Goal: Task Accomplishment & Management: Complete application form

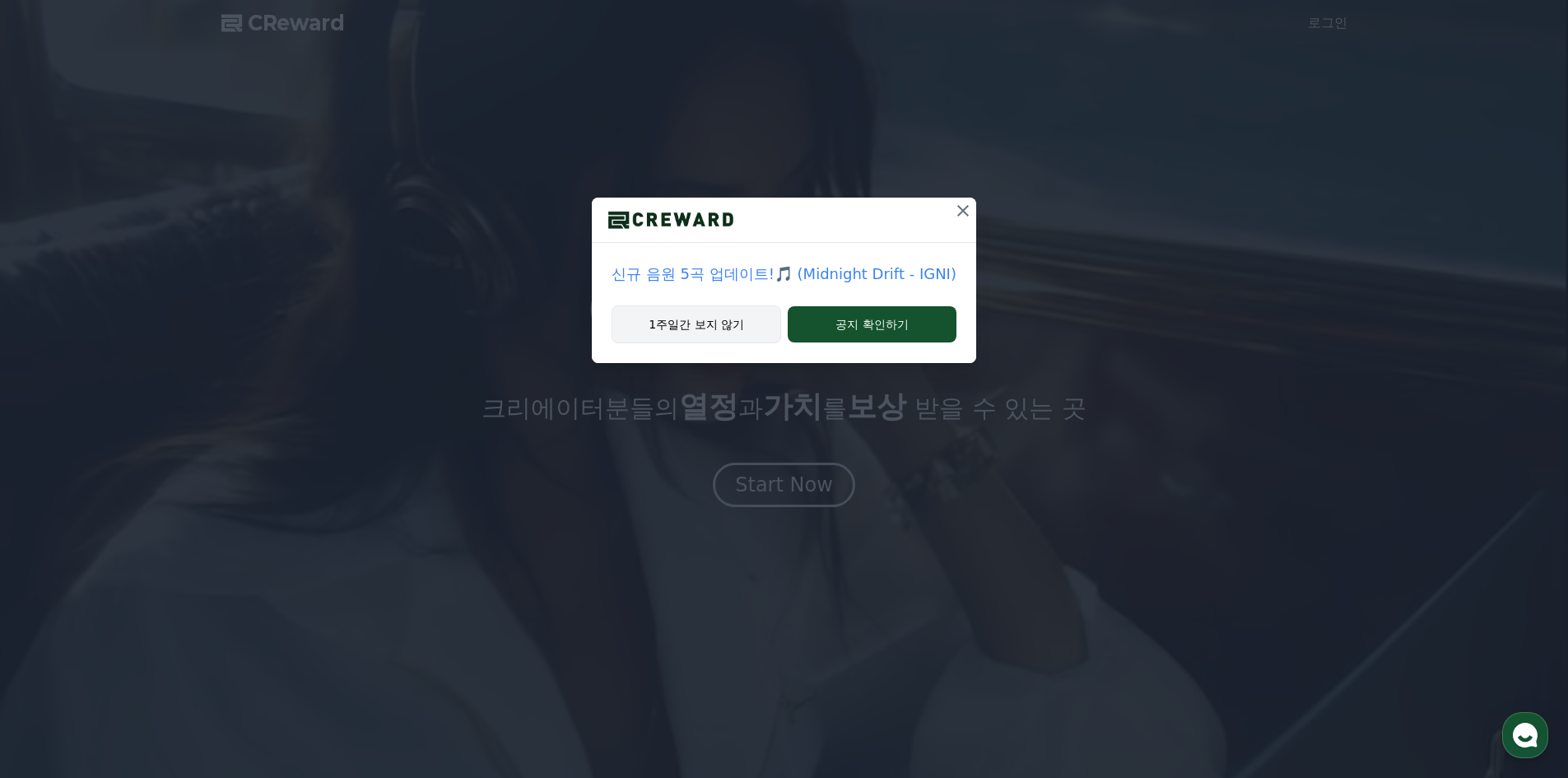
click at [742, 332] on button "1주일간 보지 않기" at bounding box center [695, 324] width 170 height 38
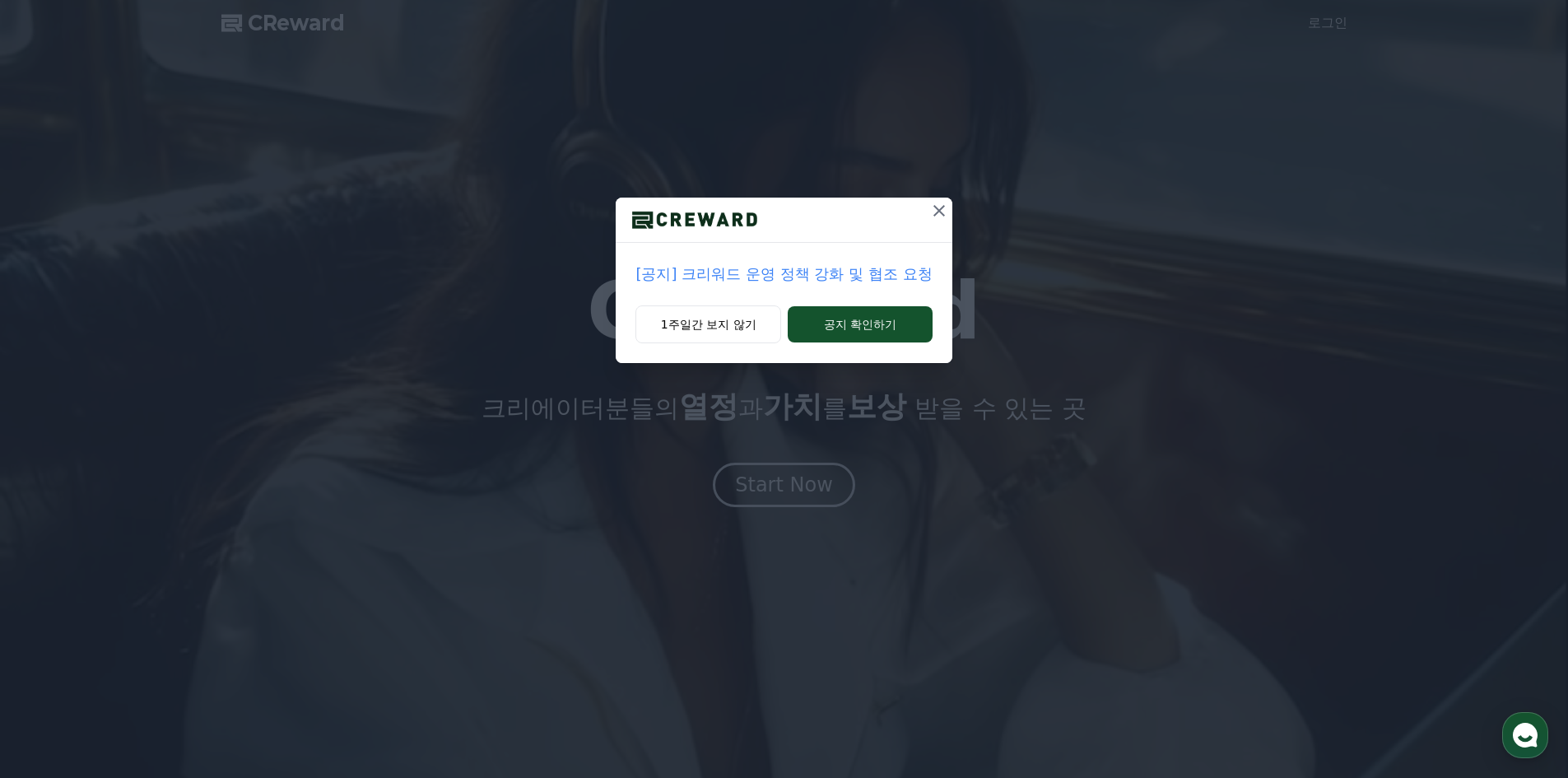
drag, startPoint x: 846, startPoint y: 332, endPoint x: 620, endPoint y: 344, distance: 226.3
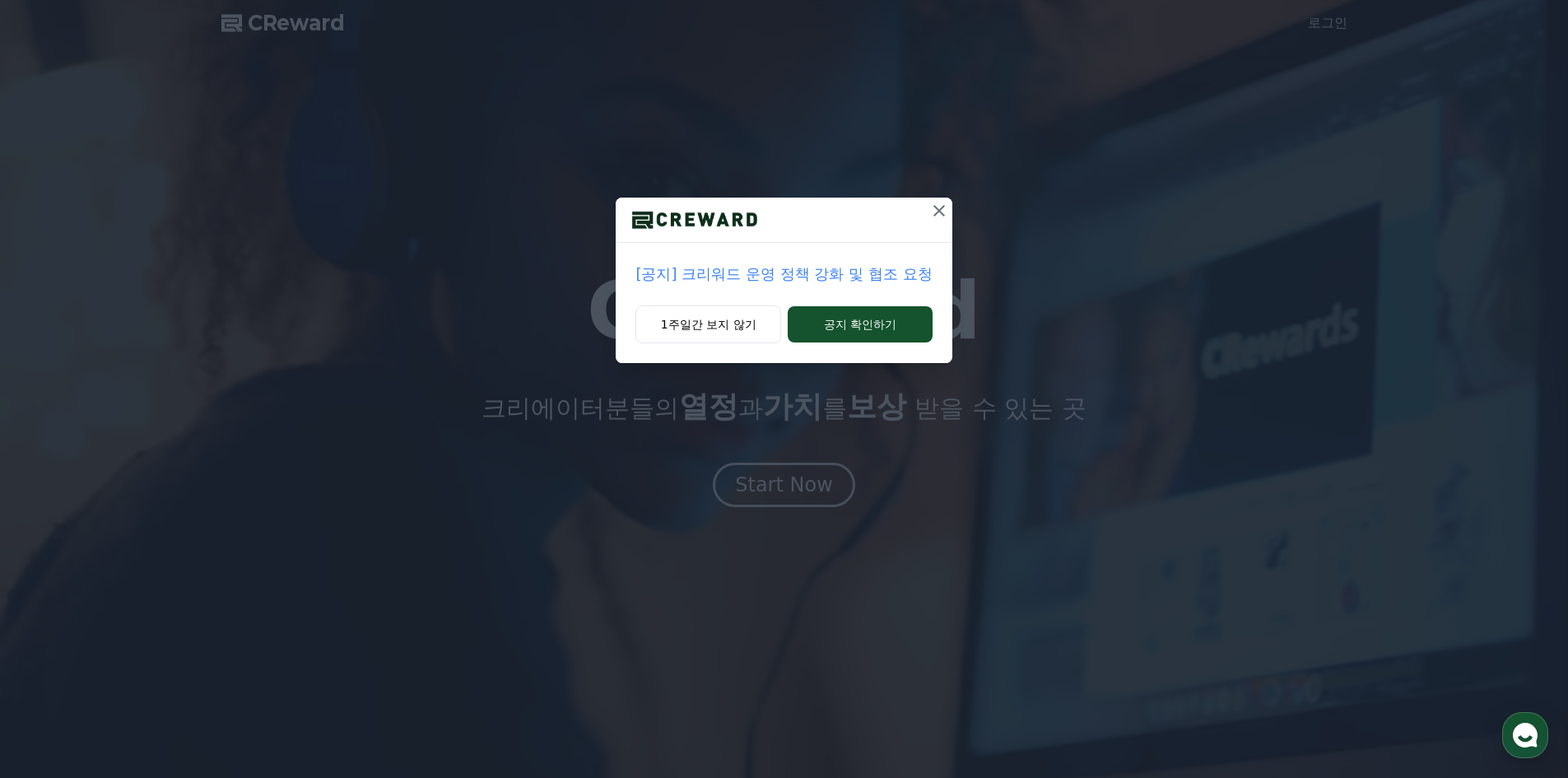
click at [620, 344] on div "1주일간 보지 않기 공지 확인하기" at bounding box center [784, 333] width 336 height 57
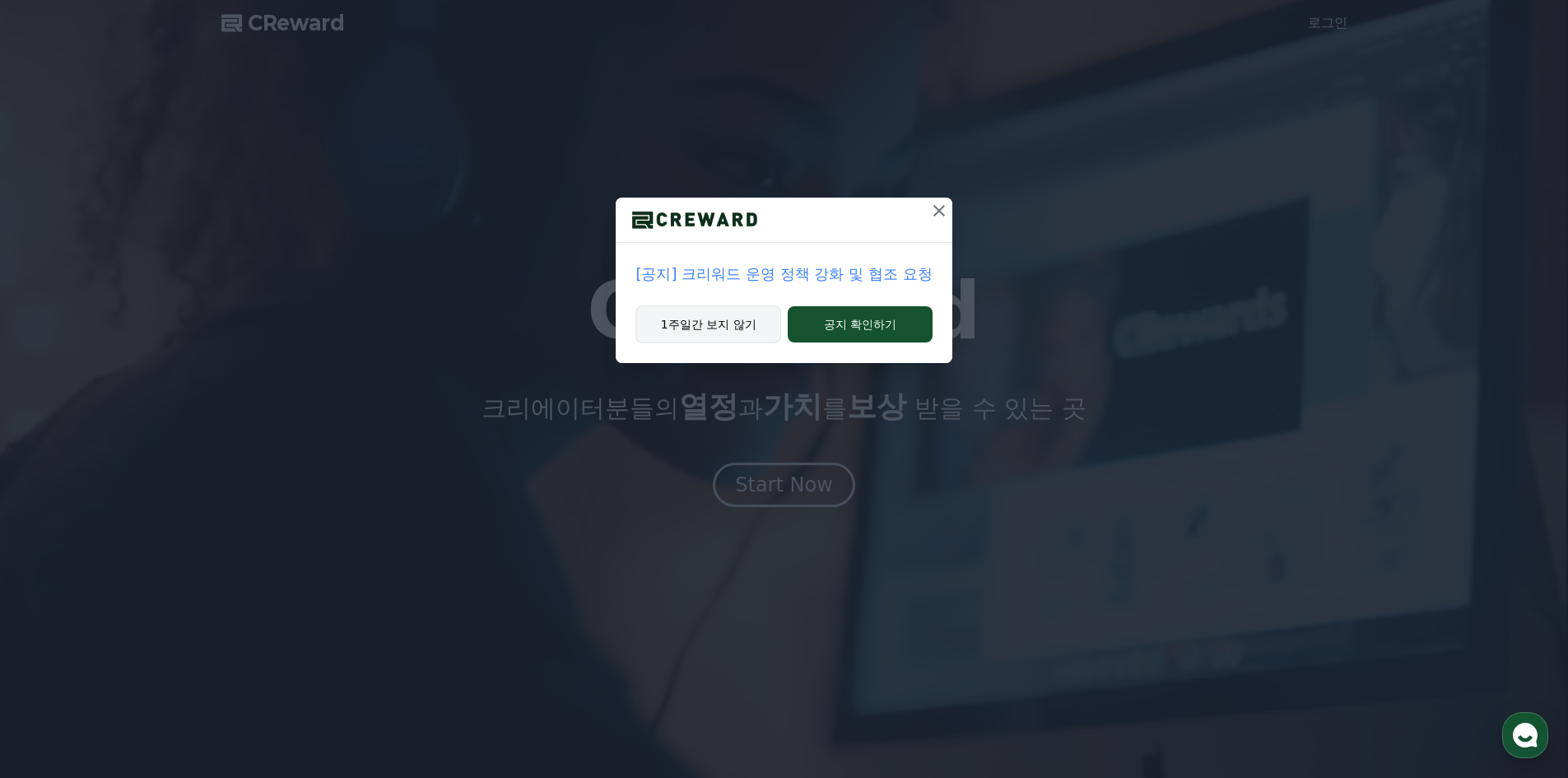
click at [656, 327] on button "1주일간 보지 않기" at bounding box center [708, 324] width 145 height 38
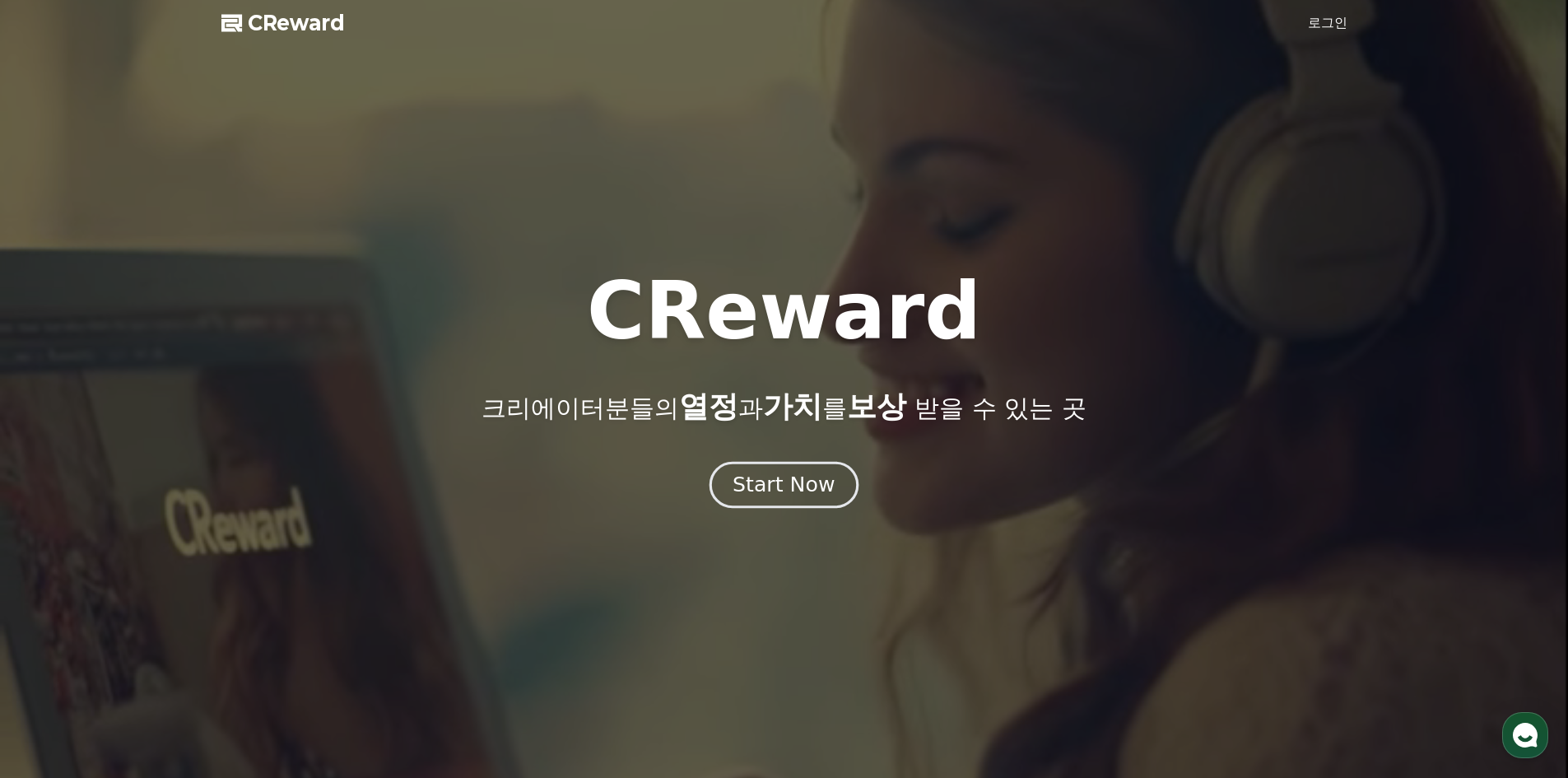
click at [775, 471] on div "Start Now" at bounding box center [784, 484] width 102 height 28
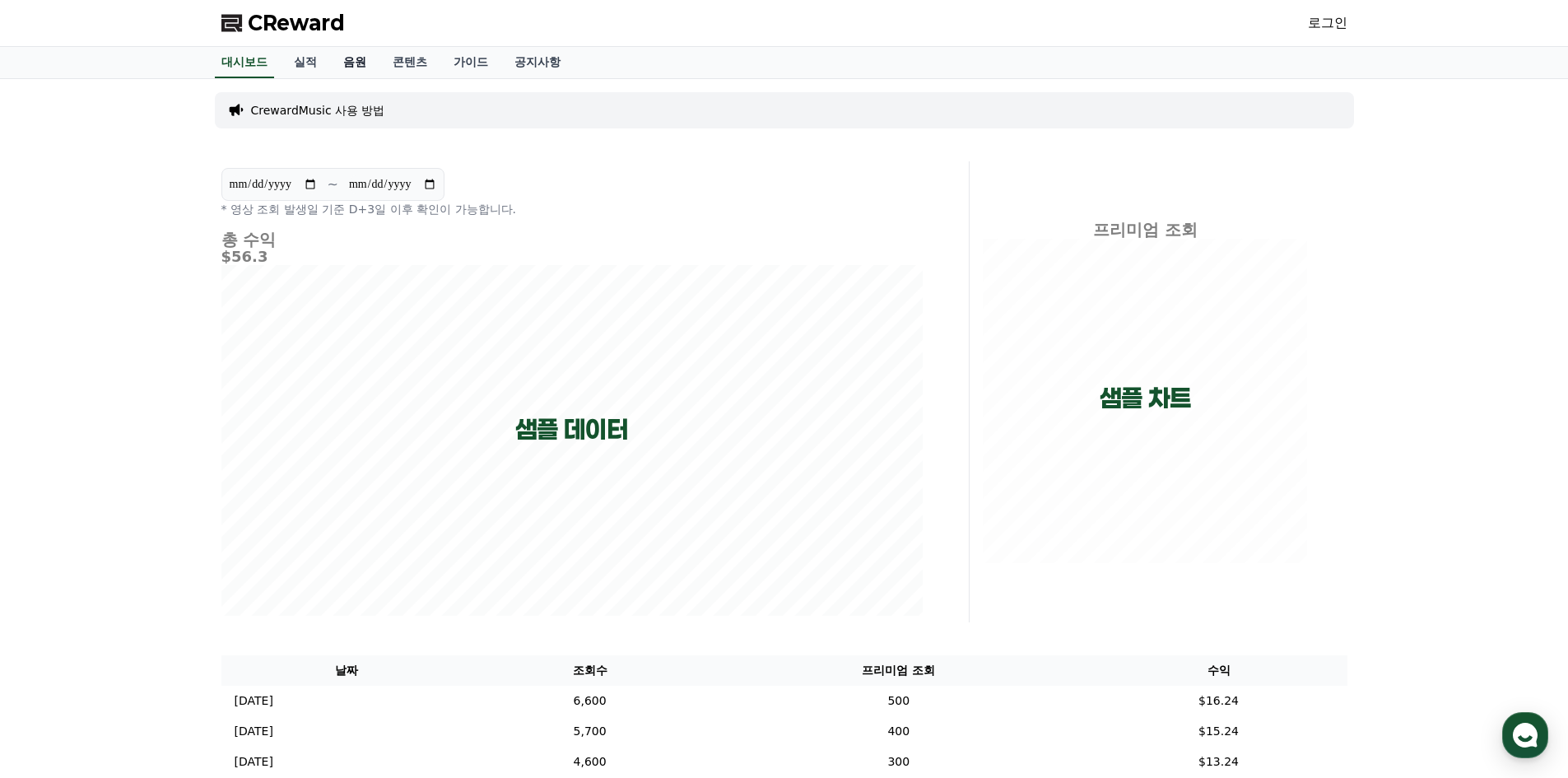
click at [356, 68] on link "음원" at bounding box center [354, 63] width 49 height 31
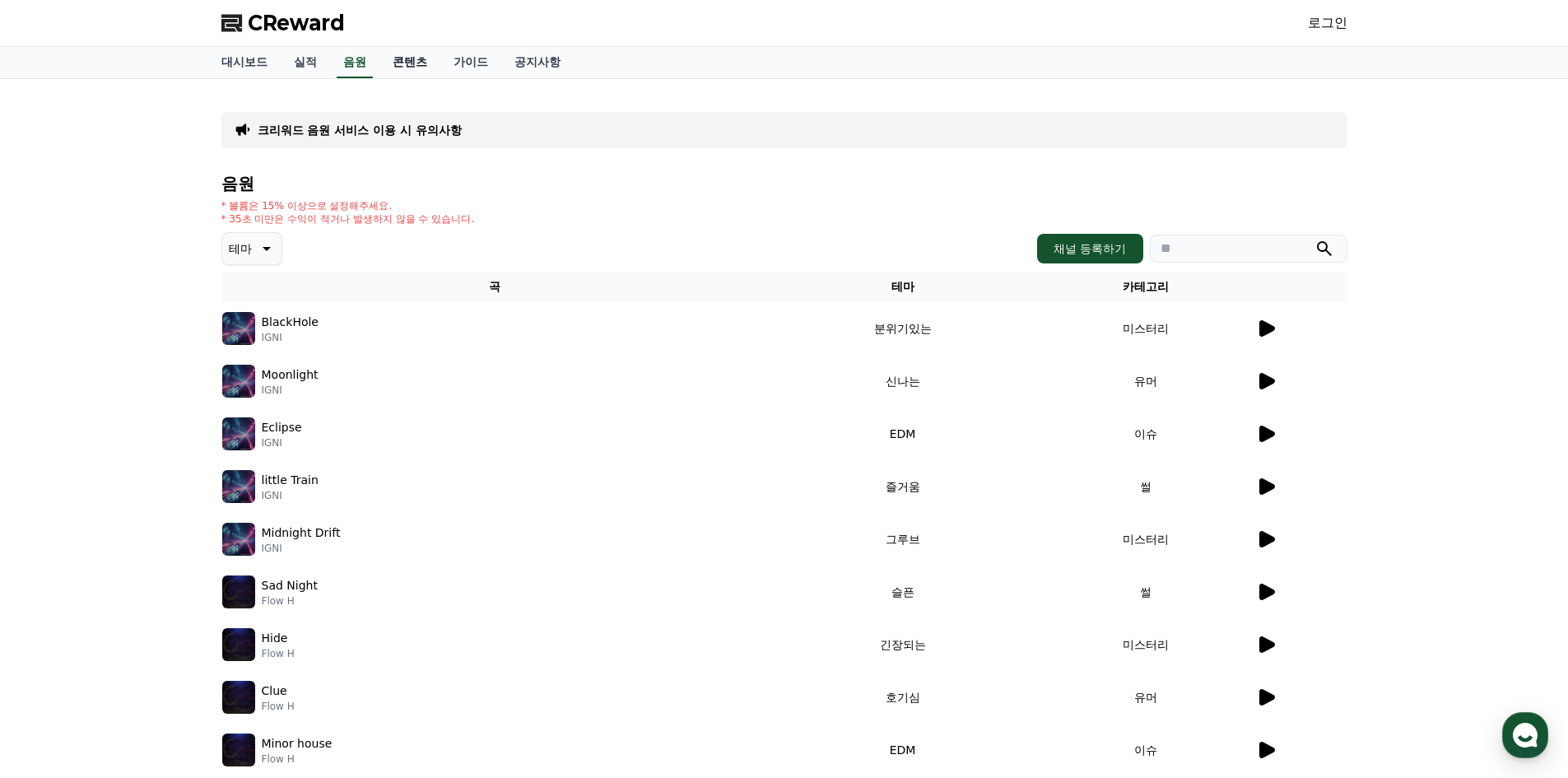
click at [399, 69] on link "콘텐츠" at bounding box center [409, 63] width 61 height 31
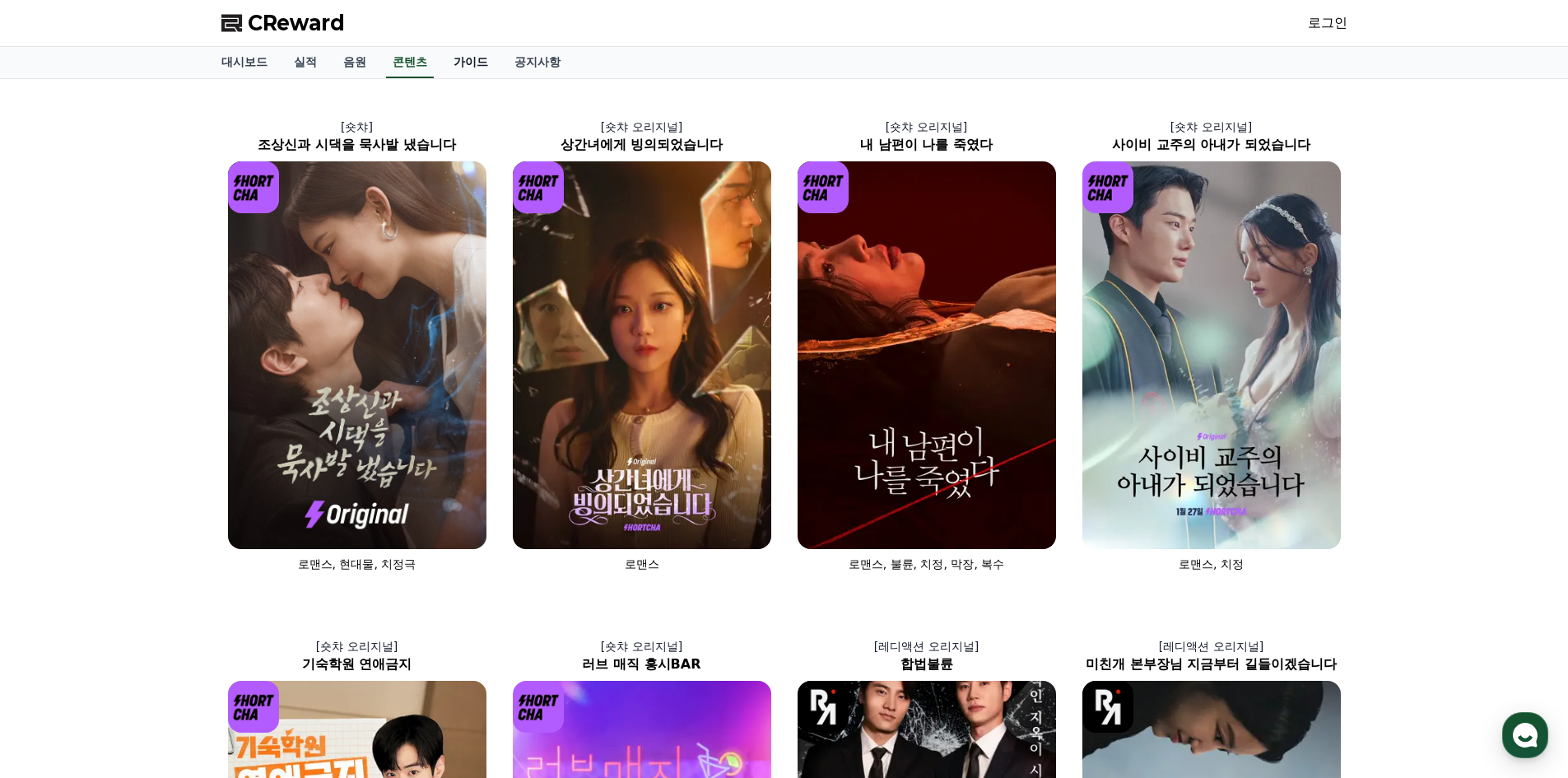
click at [465, 69] on link "가이드" at bounding box center [470, 63] width 61 height 31
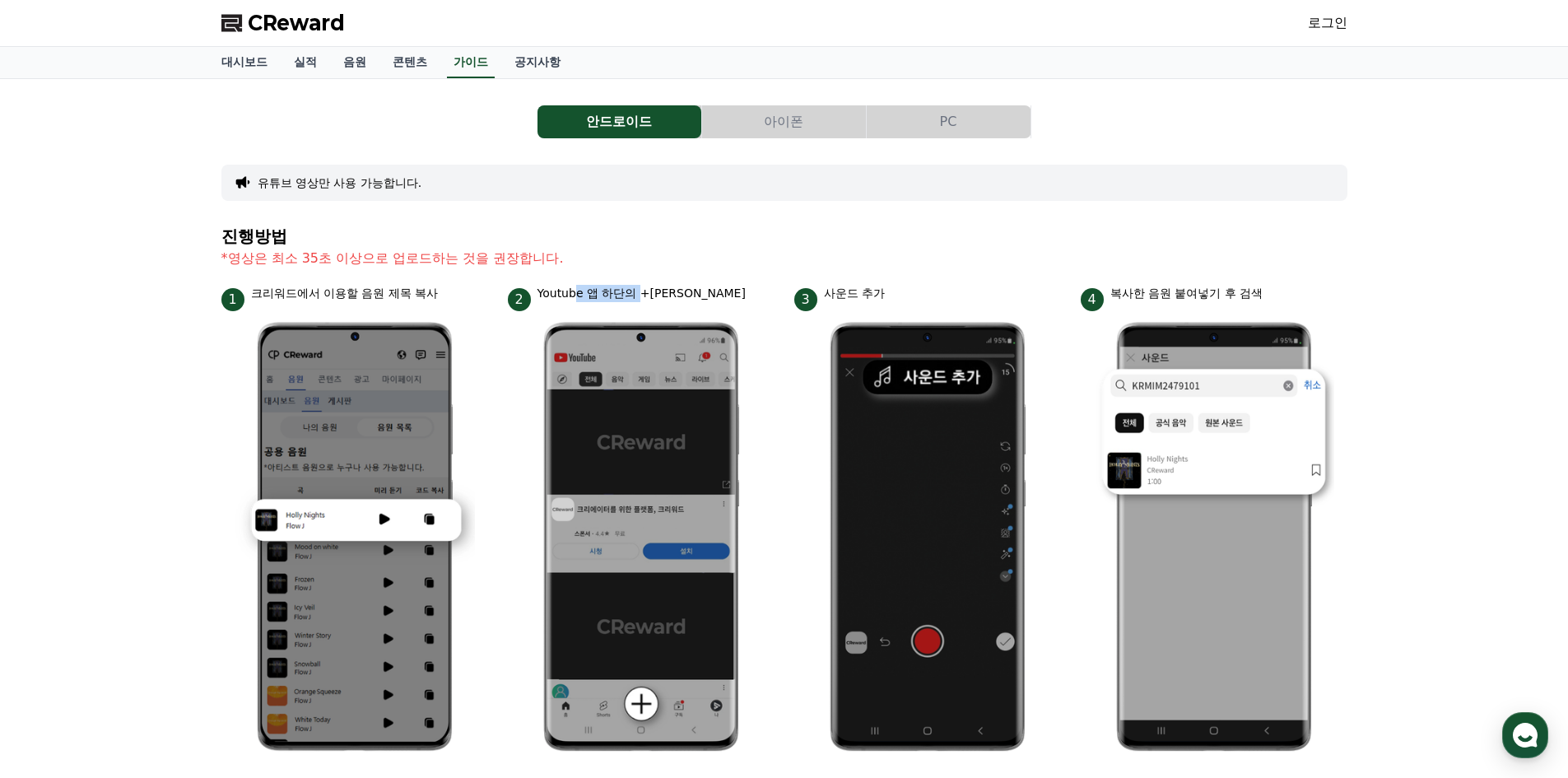
drag, startPoint x: 611, startPoint y: 294, endPoint x: 715, endPoint y: 294, distance: 104.0
click at [687, 295] on p "Youtube 앱 하단의 +[PERSON_NAME]" at bounding box center [641, 293] width 208 height 17
click at [950, 121] on button "PC" at bounding box center [948, 122] width 163 height 33
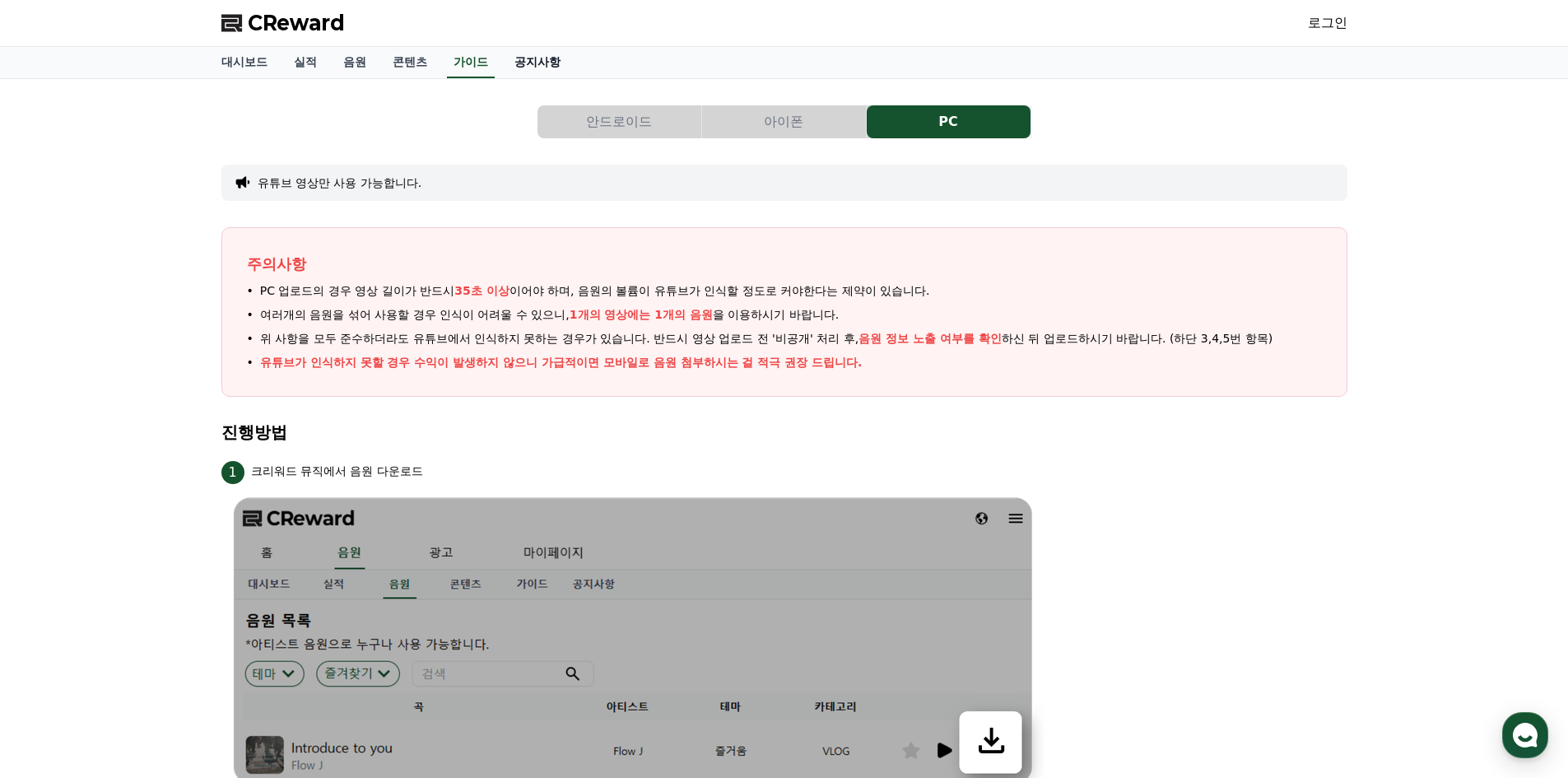
click at [528, 55] on link "공지사항" at bounding box center [537, 63] width 73 height 31
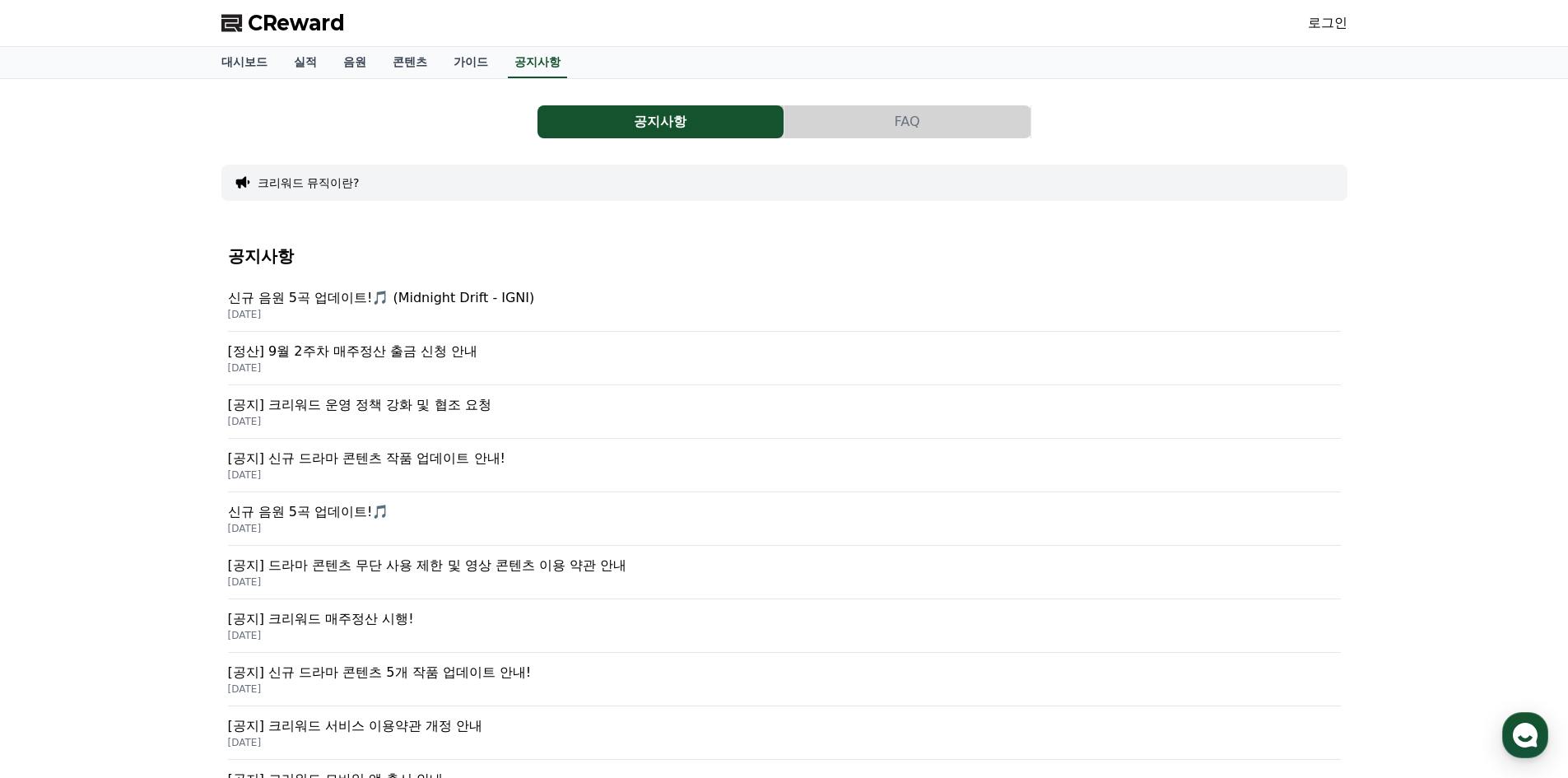
click at [1327, 24] on link "로그인" at bounding box center [1327, 24] width 40 height 20
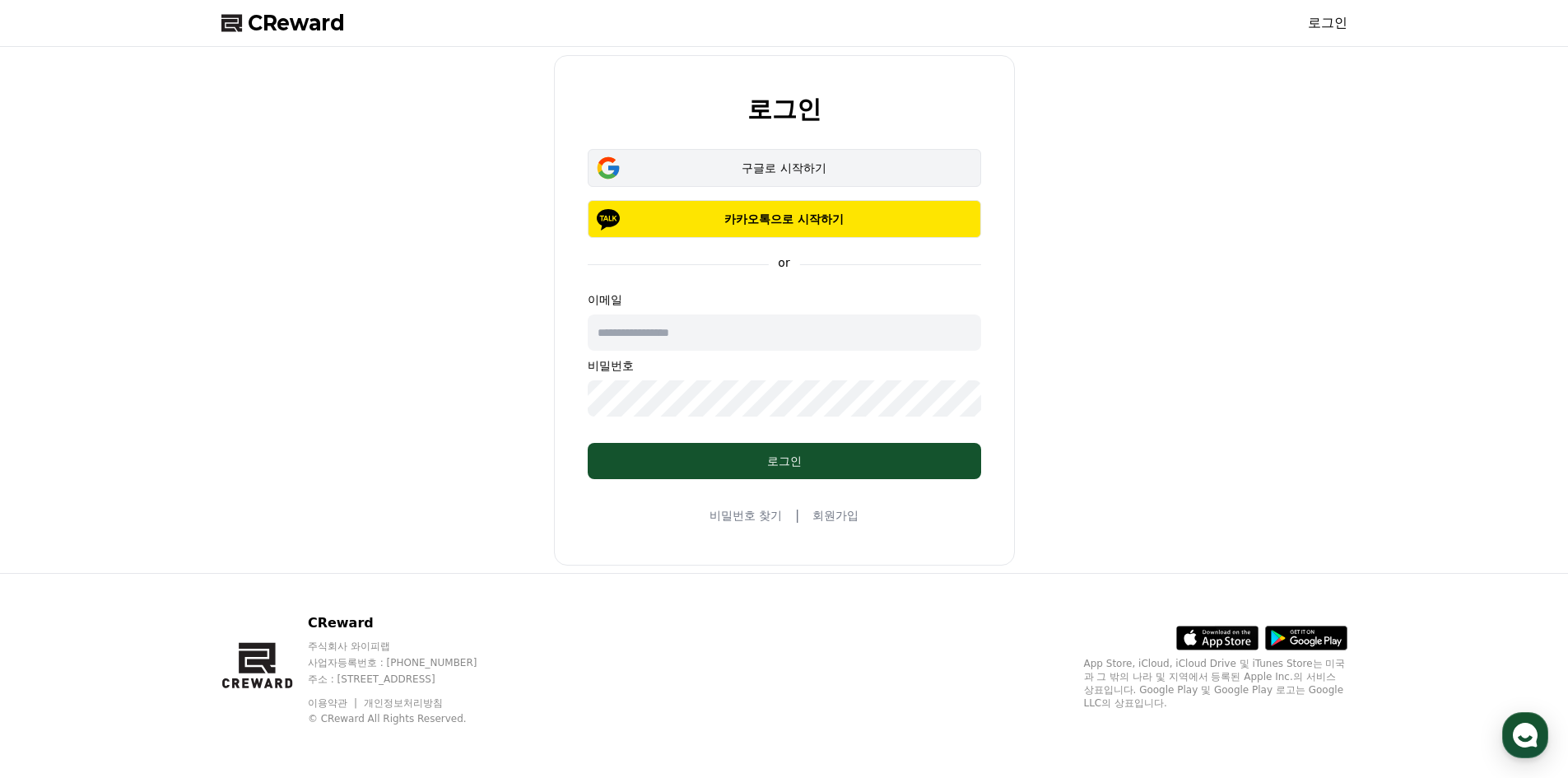
click at [755, 165] on div "구글로 시작하기" at bounding box center [784, 168] width 346 height 16
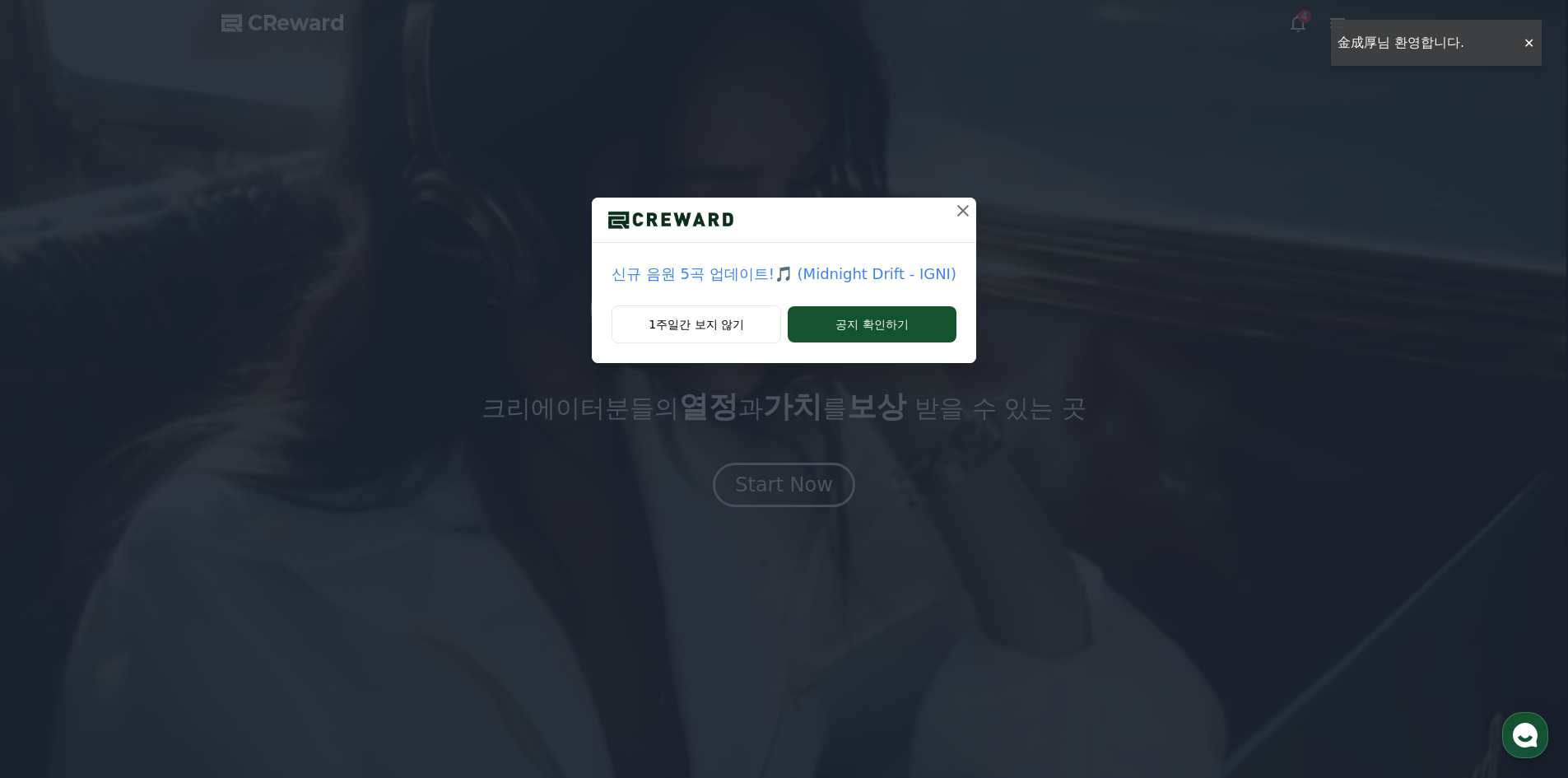
click at [959, 213] on icon at bounding box center [963, 211] width 20 height 20
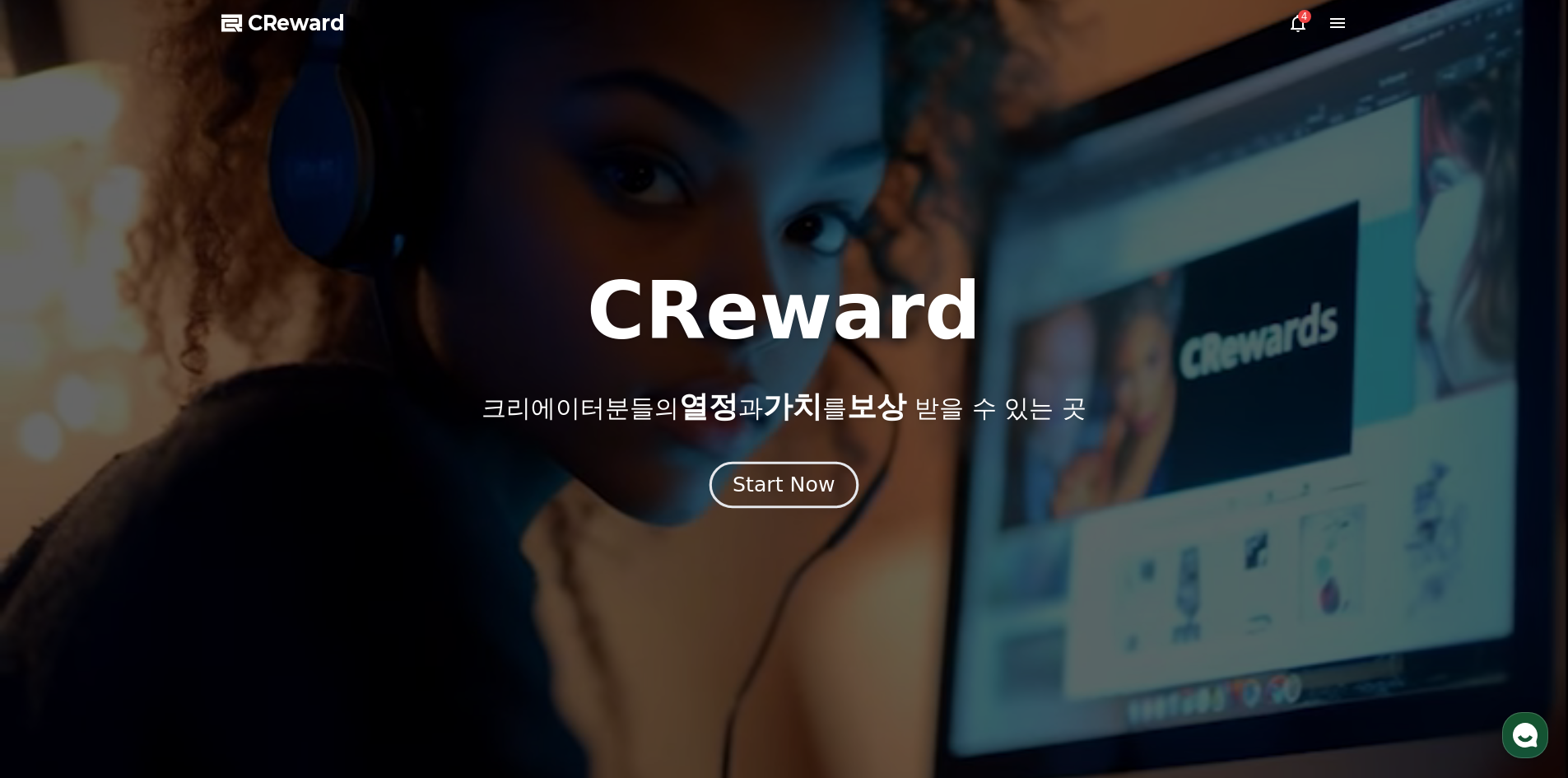
click at [804, 478] on div "Start Now" at bounding box center [784, 484] width 102 height 28
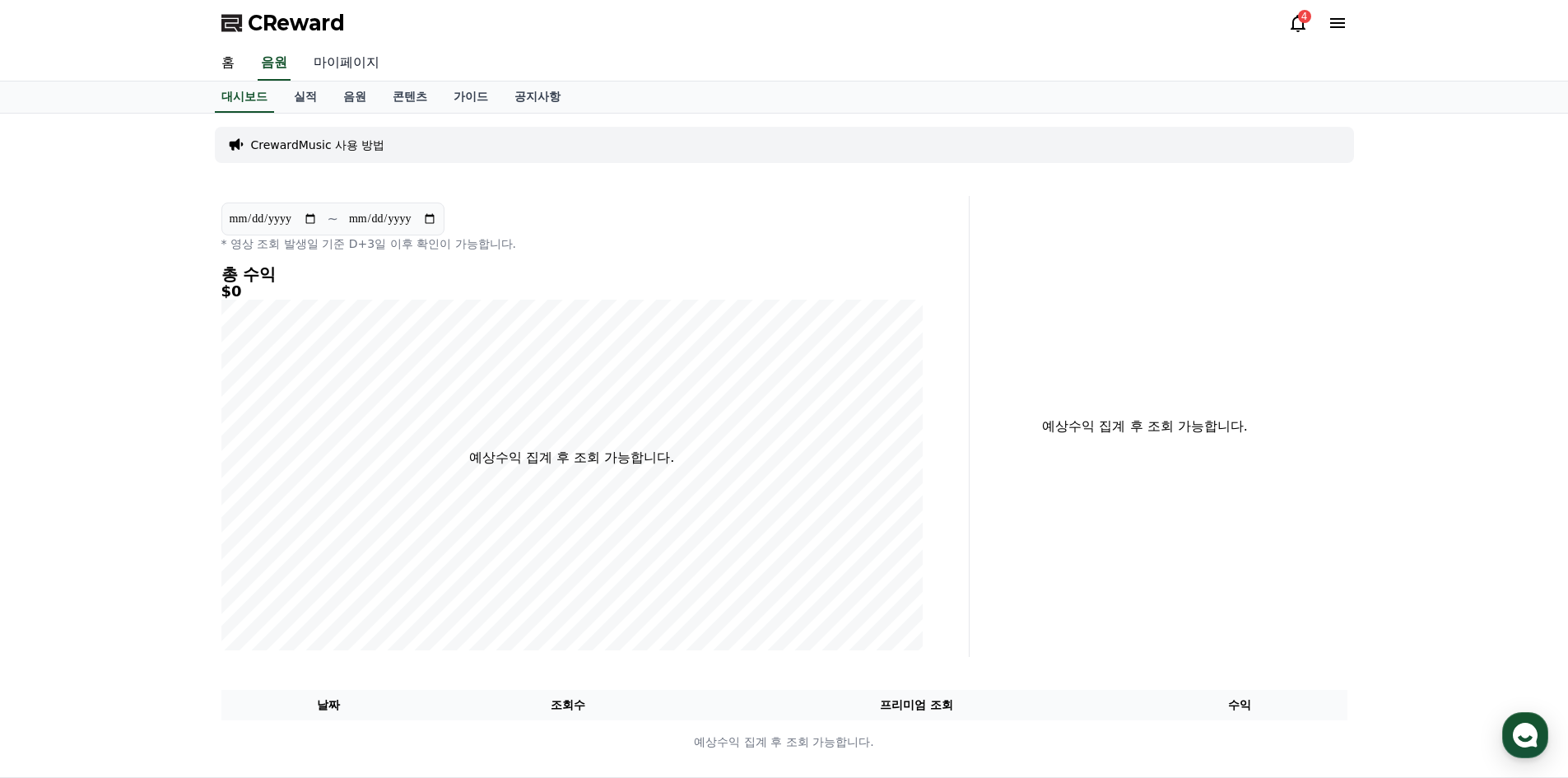
click at [343, 60] on link "마이페이지" at bounding box center [347, 64] width 93 height 34
select select "**********"
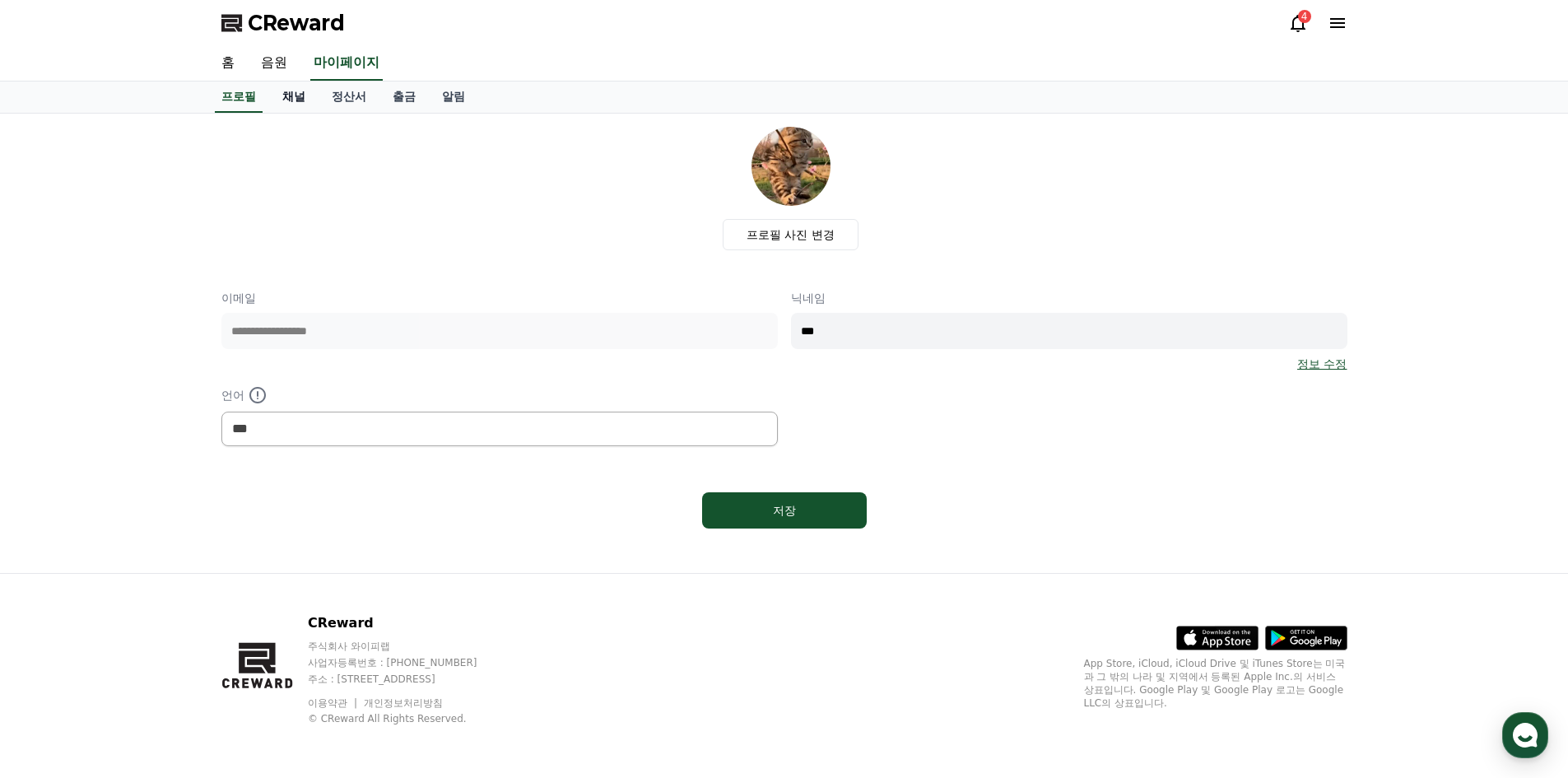
click at [291, 101] on link "채널" at bounding box center [293, 97] width 49 height 31
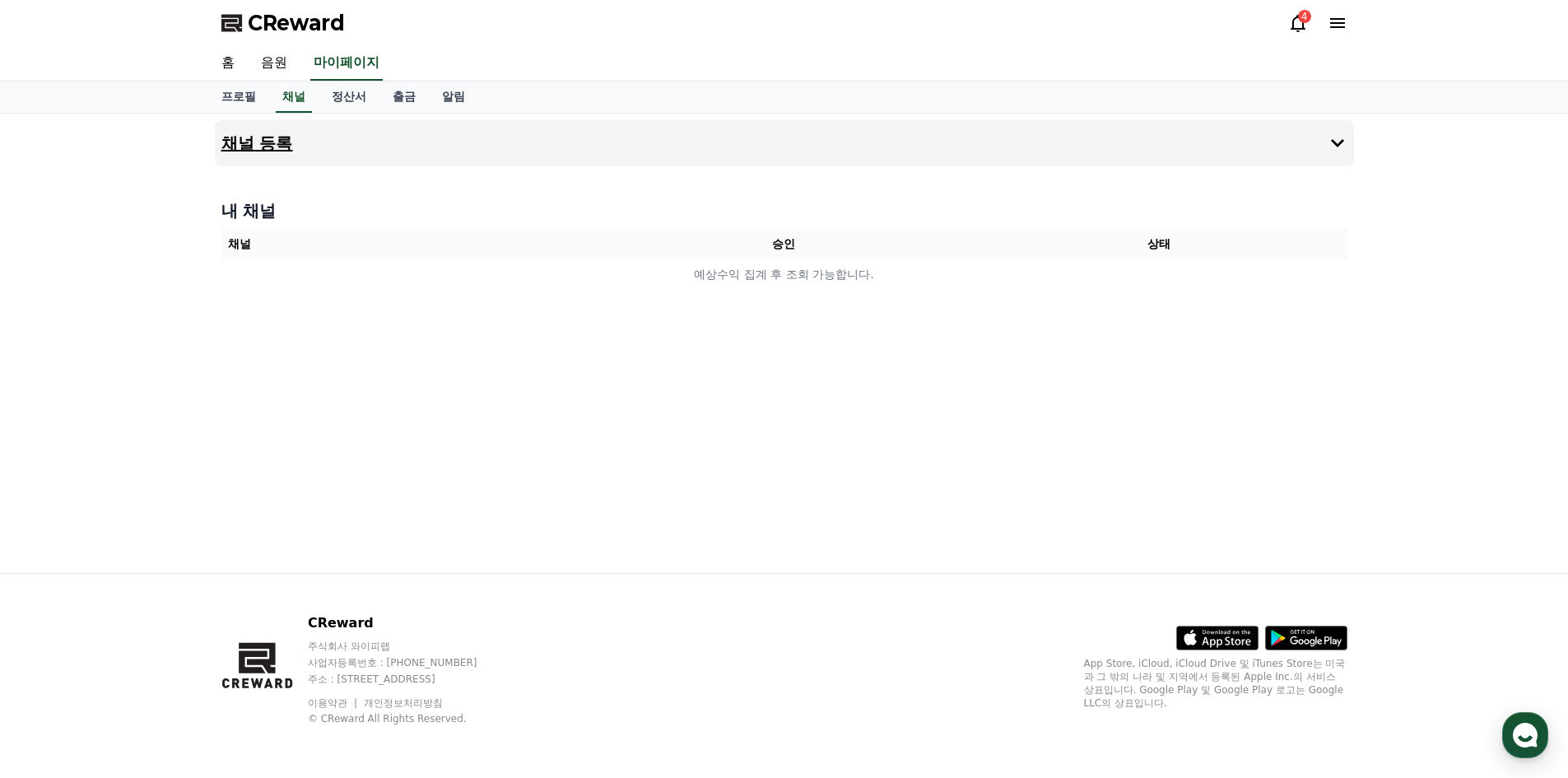
click at [295, 140] on button "채널 등록" at bounding box center [784, 143] width 1139 height 46
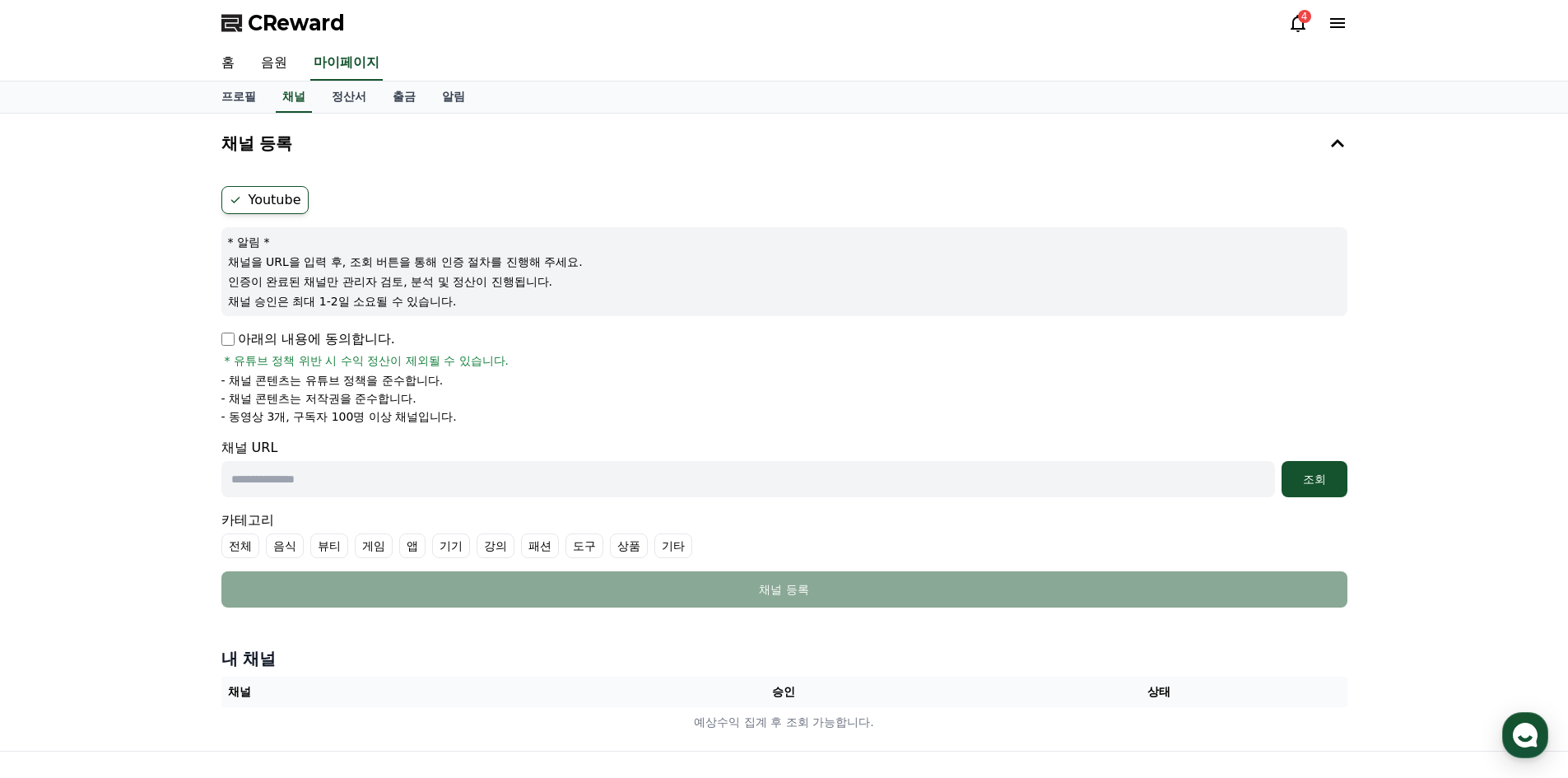
drag, startPoint x: 350, startPoint y: 281, endPoint x: 404, endPoint y: 304, distance: 58.7
click at [404, 303] on div "* 알림 * 채널을 URL을 입력 후, 조회 버튼을 통해 인증 절차를 진행해 주세요. 인증이 완료된 채널만 관리자 검토, 분석 및 정산이 진행…" at bounding box center [784, 271] width 1126 height 89
drag, startPoint x: 360, startPoint y: 371, endPoint x: 389, endPoint y: 428, distance: 64.0
click at [391, 427] on form "Youtube * 알림 * 채널을 URL을 입력 후, 조회 버튼을 통해 인증 절차를 진행해 주세요. 인증이 완료된 채널만 관리자 검토, 분석 …" at bounding box center [784, 397] width 1126 height 421
click at [385, 428] on form "Youtube * 알림 * 채널을 URL을 입력 후, 조회 버튼을 통해 인증 절차를 진행해 주세요. 인증이 완료된 채널만 관리자 검토, 분석 …" at bounding box center [784, 397] width 1126 height 421
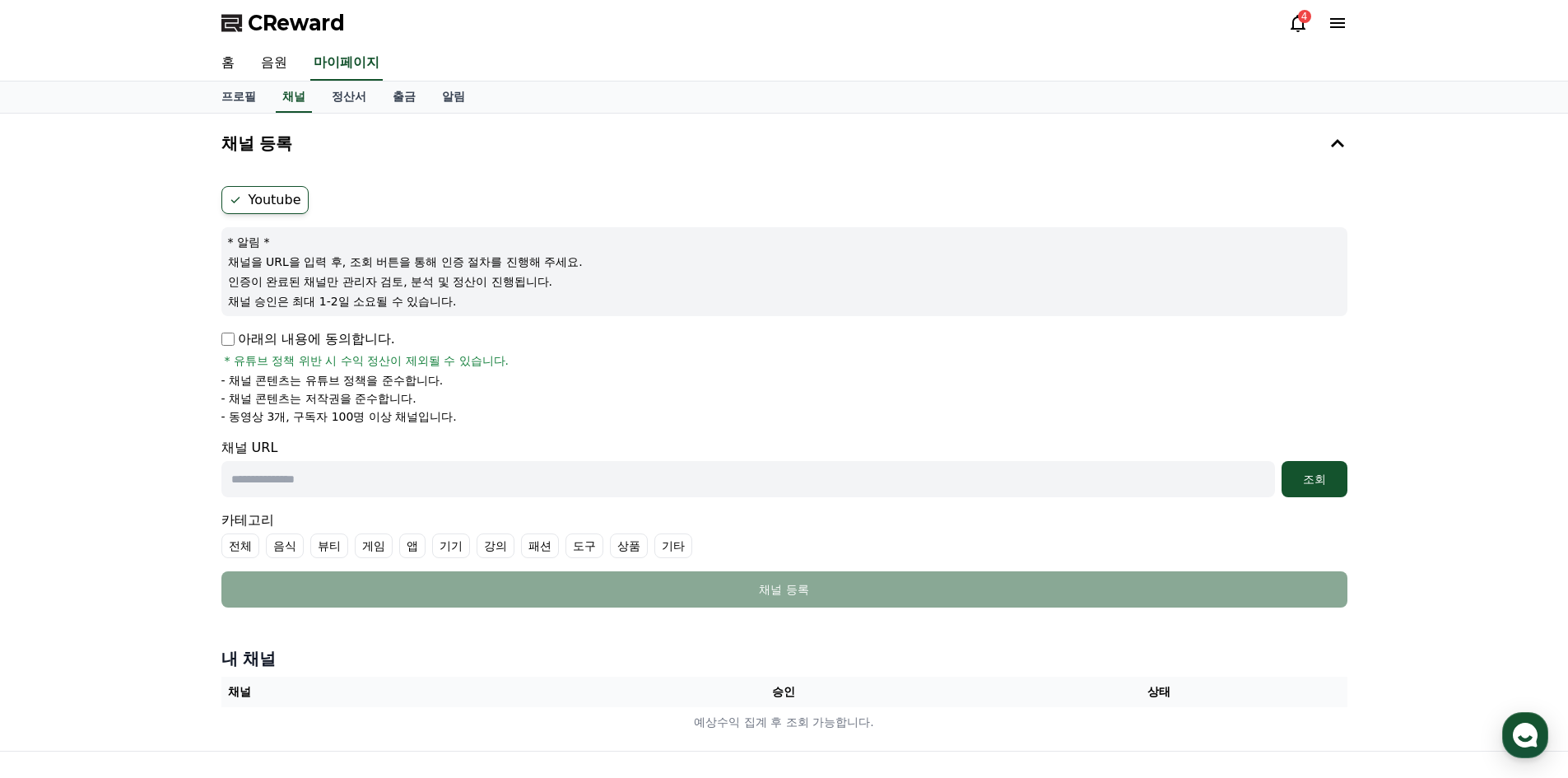
drag, startPoint x: 339, startPoint y: 419, endPoint x: 221, endPoint y: 362, distance: 131.0
click at [222, 362] on div "아래의 내용에 동의합니다. * 유튜브 정책 위반 시 수익 정산이 제외될 수 있습니다. - 채널 콘텐츠는 유튜브 정책을 준수합니다. - 채널 콘…" at bounding box center [784, 377] width 1126 height 95
click at [237, 382] on p "- 채널 콘텐츠는 유튜브 정책을 준수합니다." at bounding box center [332, 380] width 222 height 16
drag, startPoint x: 365, startPoint y: 414, endPoint x: 212, endPoint y: 361, distance: 161.9
click at [212, 361] on div "채널 등록 Youtube * 알림 * 채널을 URL을 입력 후, 조회 버튼을 통해 인증 절차를 진행해 주세요. 인증이 완료된 채널만 관리자 검…" at bounding box center [784, 432] width 1152 height 637
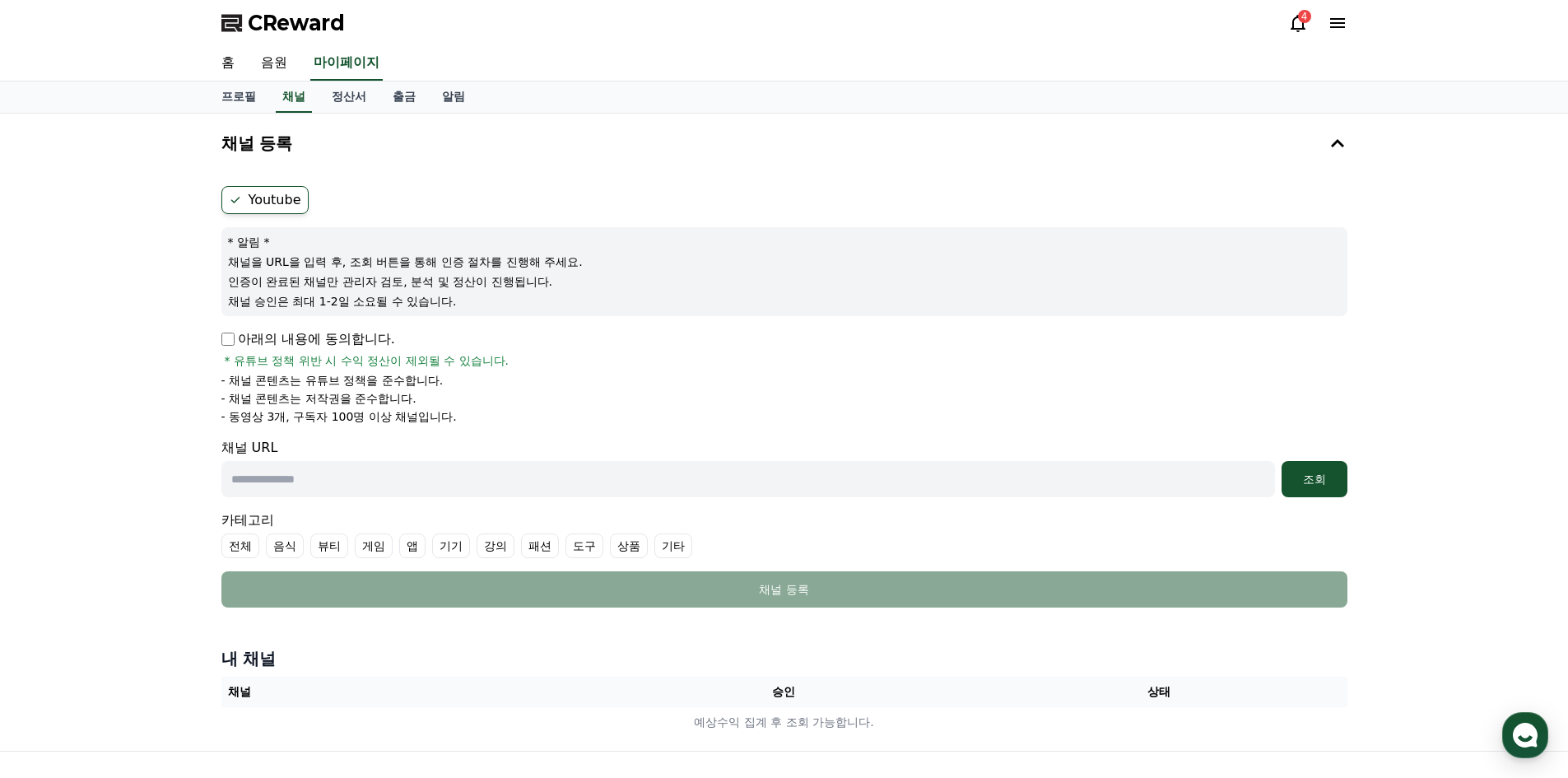
click at [212, 361] on div "채널 등록 Youtube * 알림 * 채널을 URL을 입력 후, 조회 버튼을 통해 인증 절차를 진행해 주세요. 인증이 완료된 채널만 관리자 검…" at bounding box center [784, 432] width 1152 height 637
drag, startPoint x: 335, startPoint y: 398, endPoint x: 506, endPoint y: 423, distance: 172.8
click at [506, 423] on div "아래의 내용에 동의합니다. * 유튜브 정책 위반 시 수익 정산이 제외될 수 있습니다. - 채널 콘텐츠는 유튜브 정책을 준수합니다. - 채널 콘…" at bounding box center [784, 377] width 1126 height 95
click at [509, 417] on li "- 동영상 3개, 구독자 100명 이상 채널입니다." at bounding box center [784, 417] width 1126 height 16
